Goal: Task Accomplishment & Management: Use online tool/utility

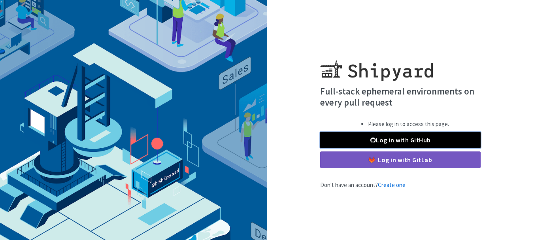
click at [408, 136] on link "Log in with GitHub" at bounding box center [400, 140] width 160 height 17
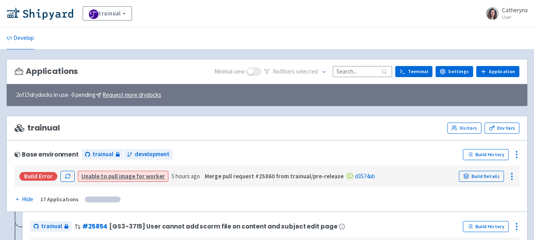
click at [362, 75] on input at bounding box center [362, 71] width 59 height 11
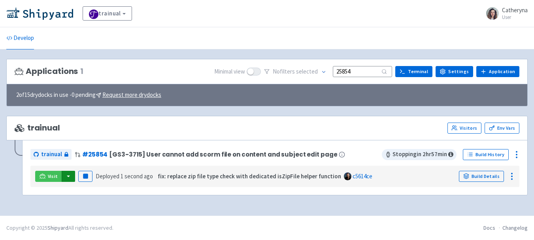
type input "25854"
click at [68, 177] on button "button" at bounding box center [68, 176] width 13 height 11
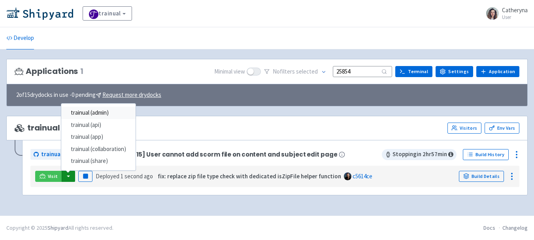
click at [99, 111] on link "trainual (admin)" at bounding box center [98, 113] width 74 height 12
